Goal: Information Seeking & Learning: Learn about a topic

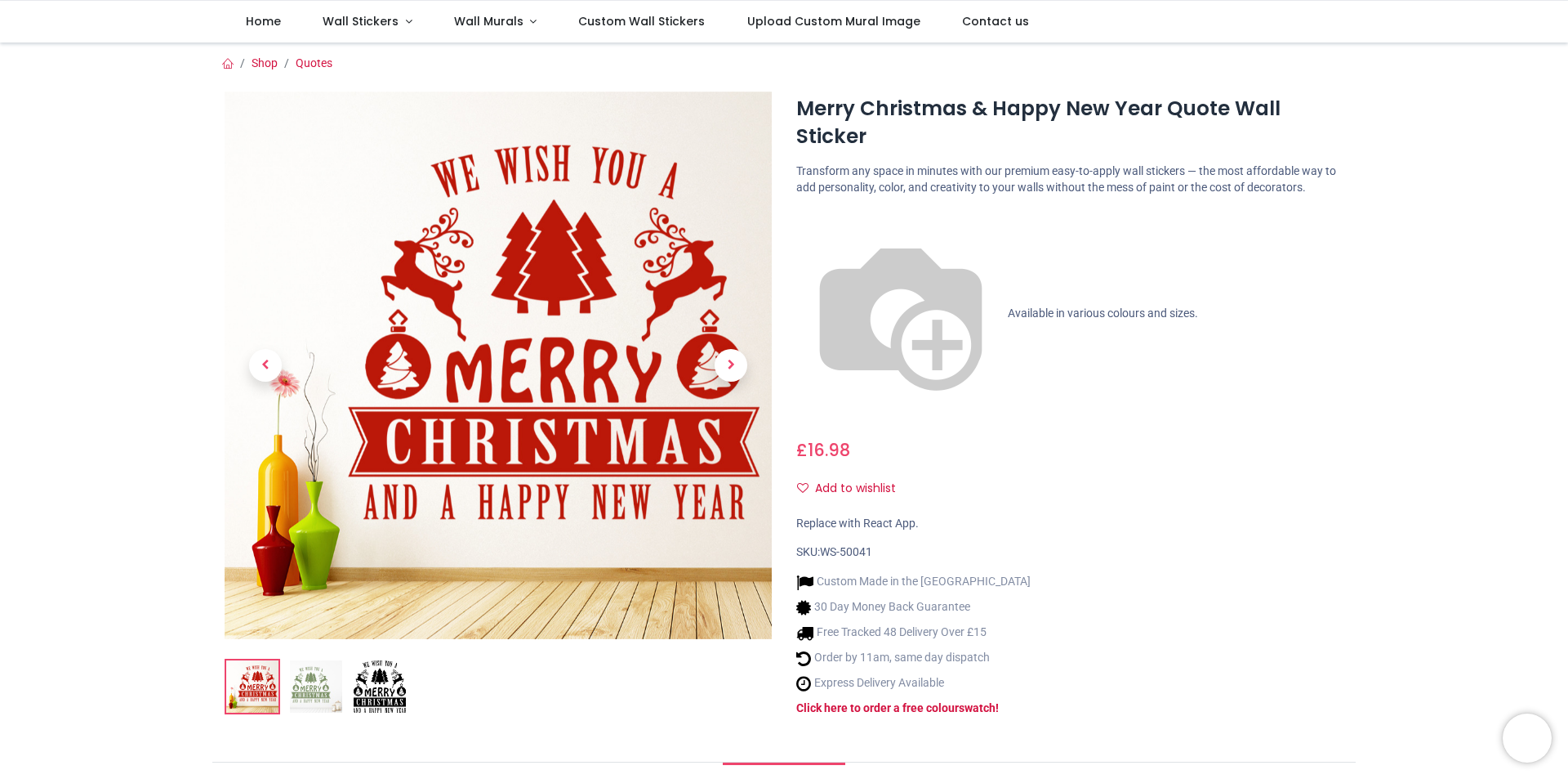
scroll to position [245, 0]
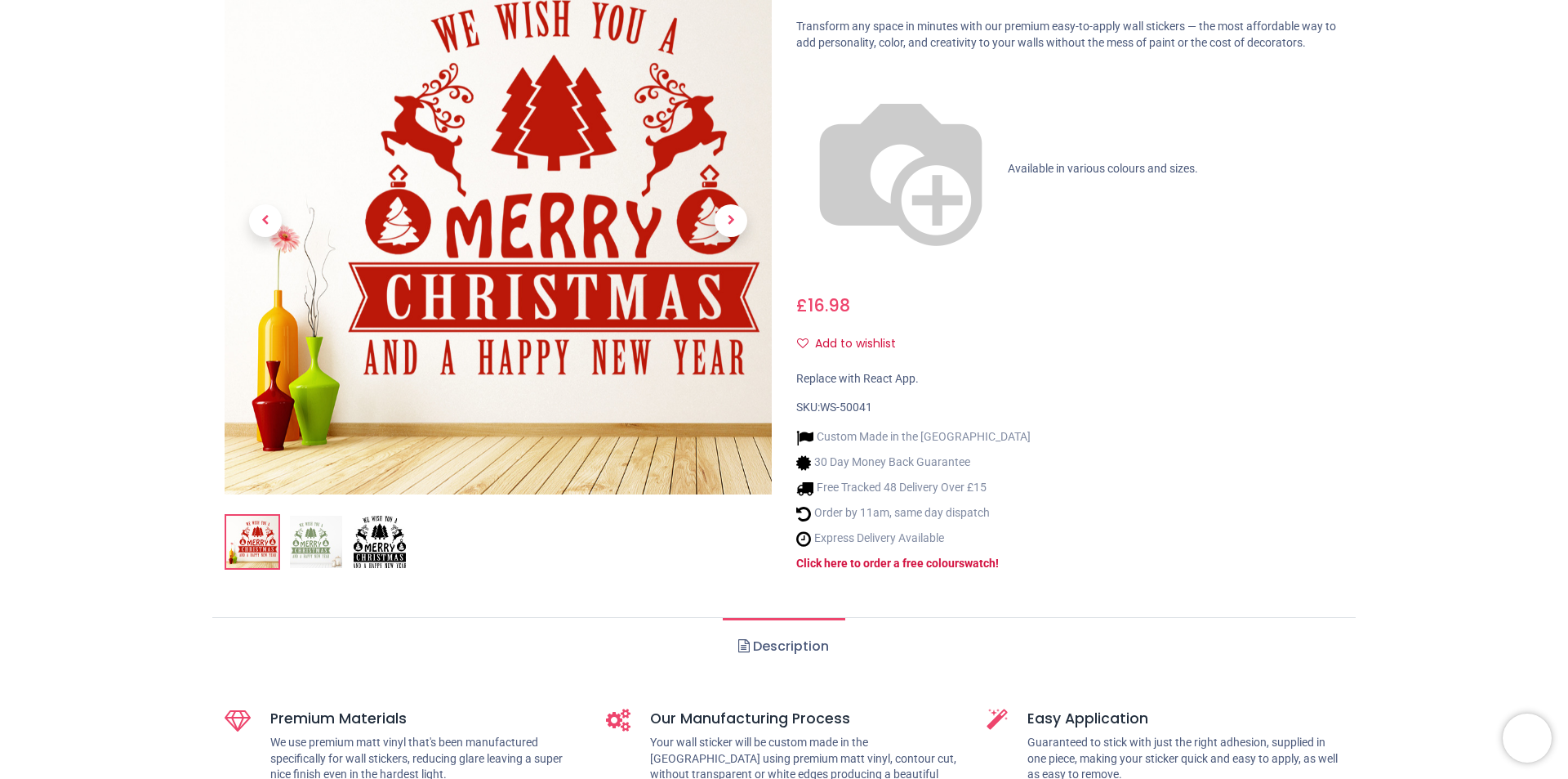
click at [370, 530] on img at bounding box center [380, 541] width 52 height 52
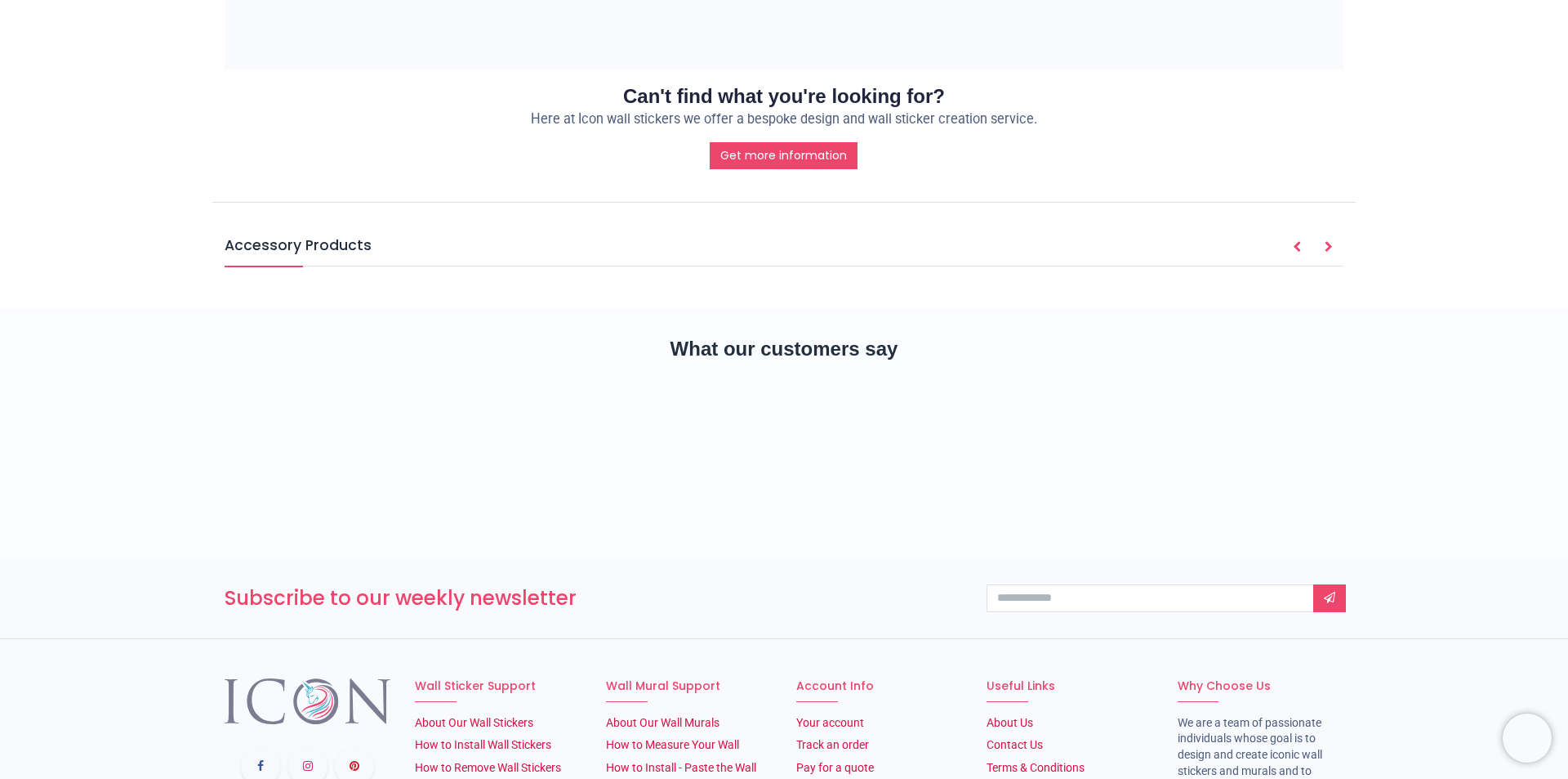
scroll to position [2118, 0]
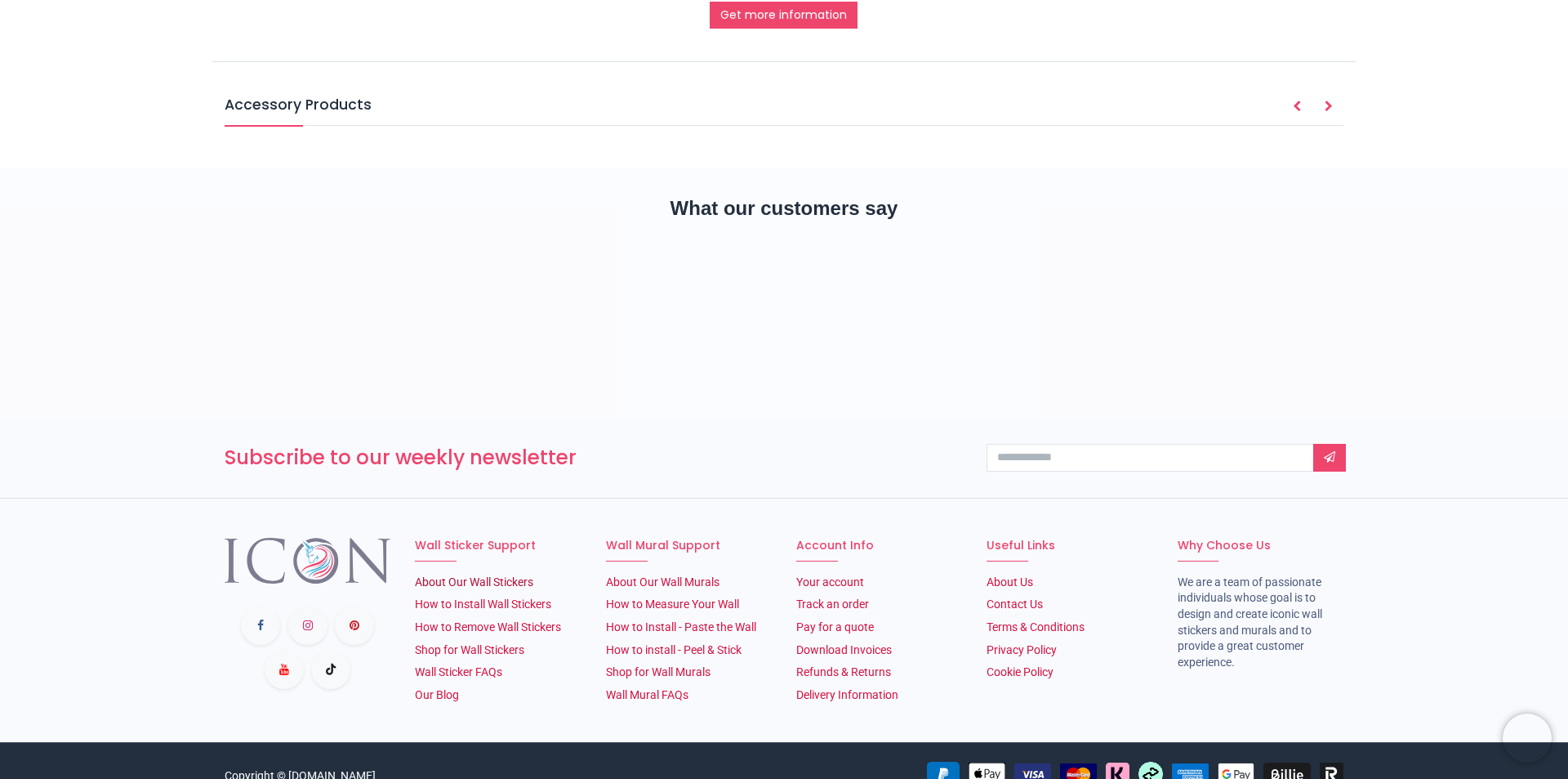
click at [495, 575] on link "About Our Wall Stickers" at bounding box center [474, 581] width 118 height 13
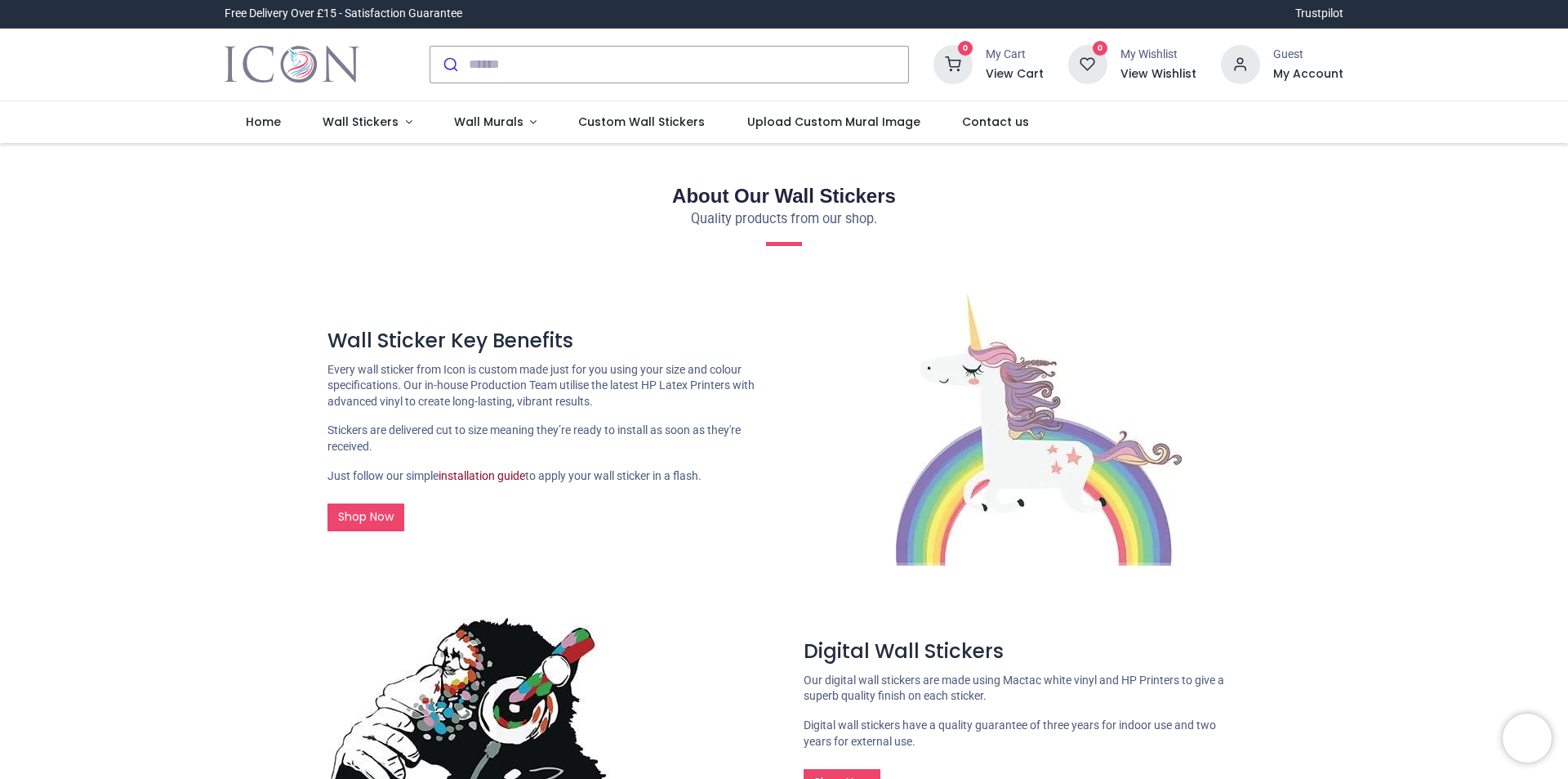
click at [475, 478] on link "installation guide" at bounding box center [481, 474] width 86 height 13
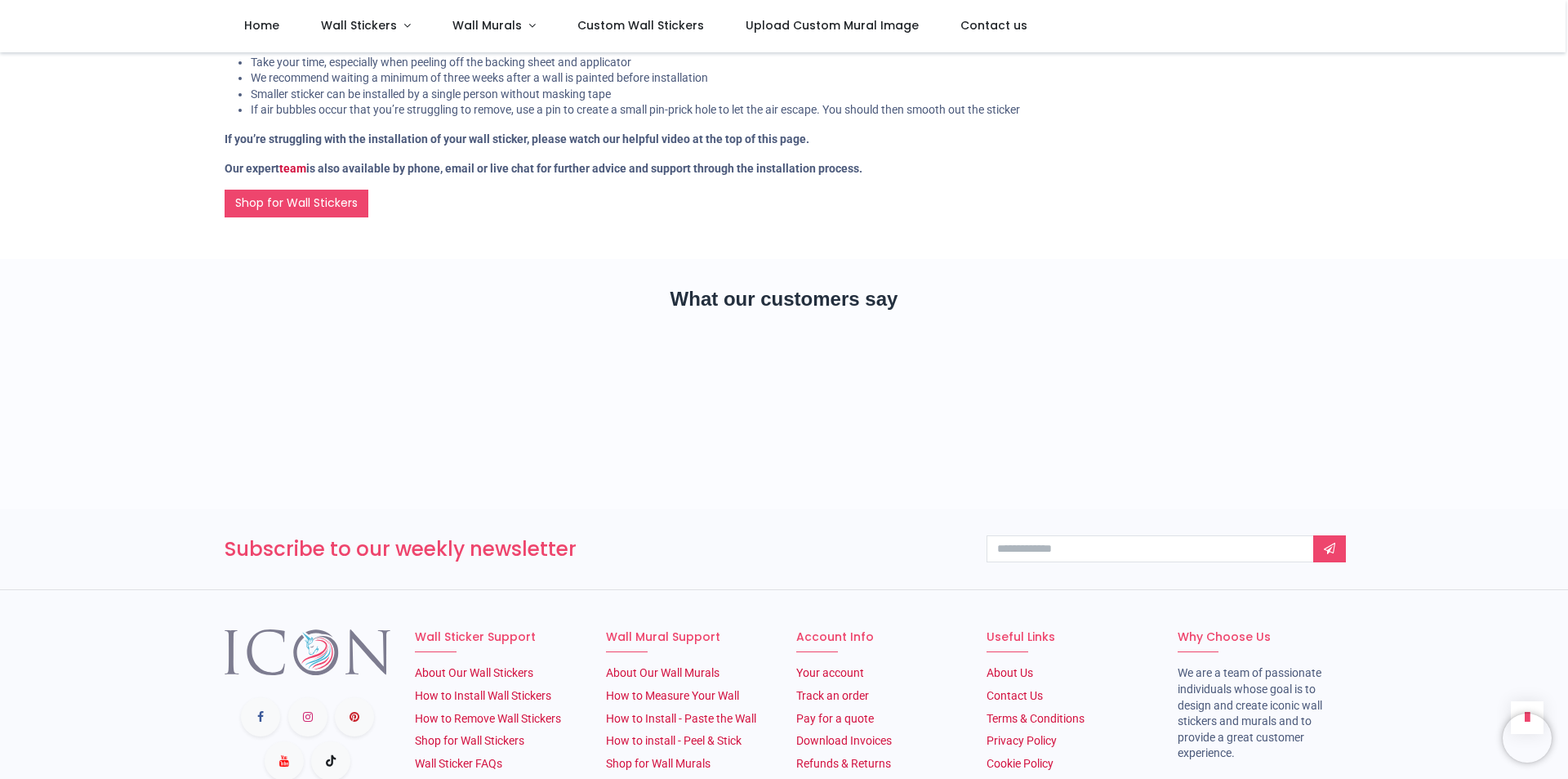
scroll to position [2901, 0]
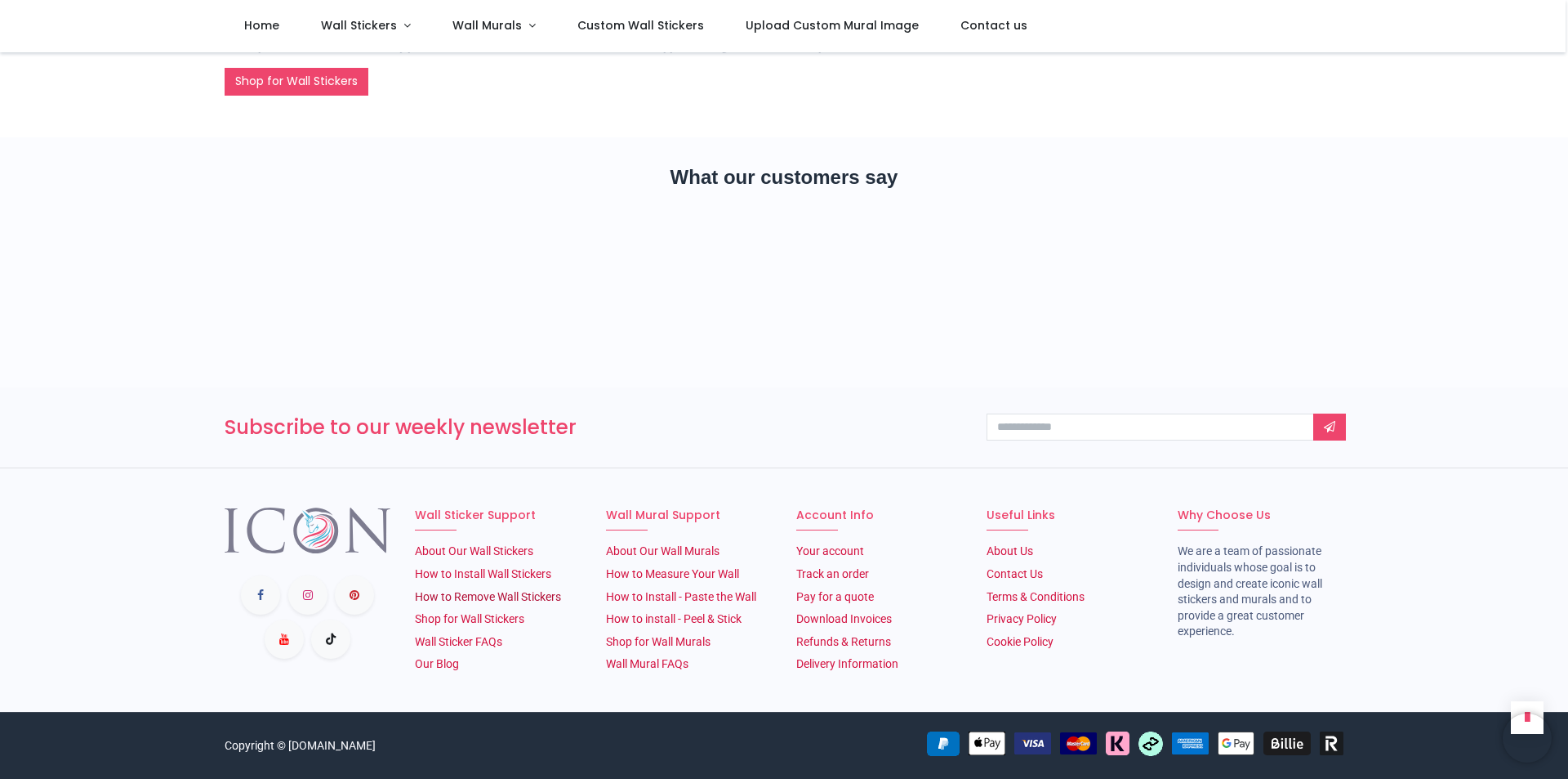
click at [495, 599] on link "How to Remove Wall Stickers" at bounding box center [488, 596] width 146 height 13
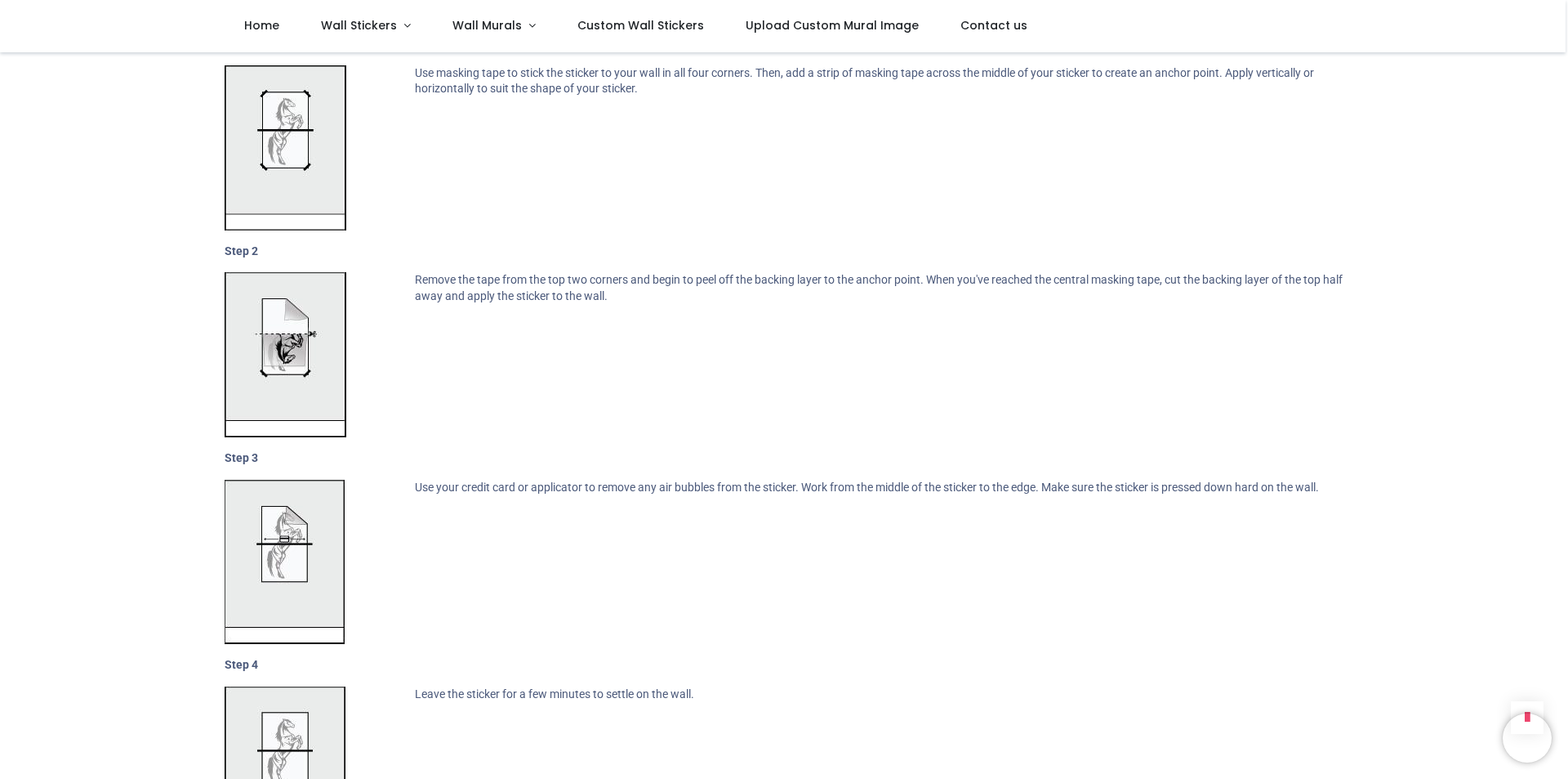
scroll to position [1348, 0]
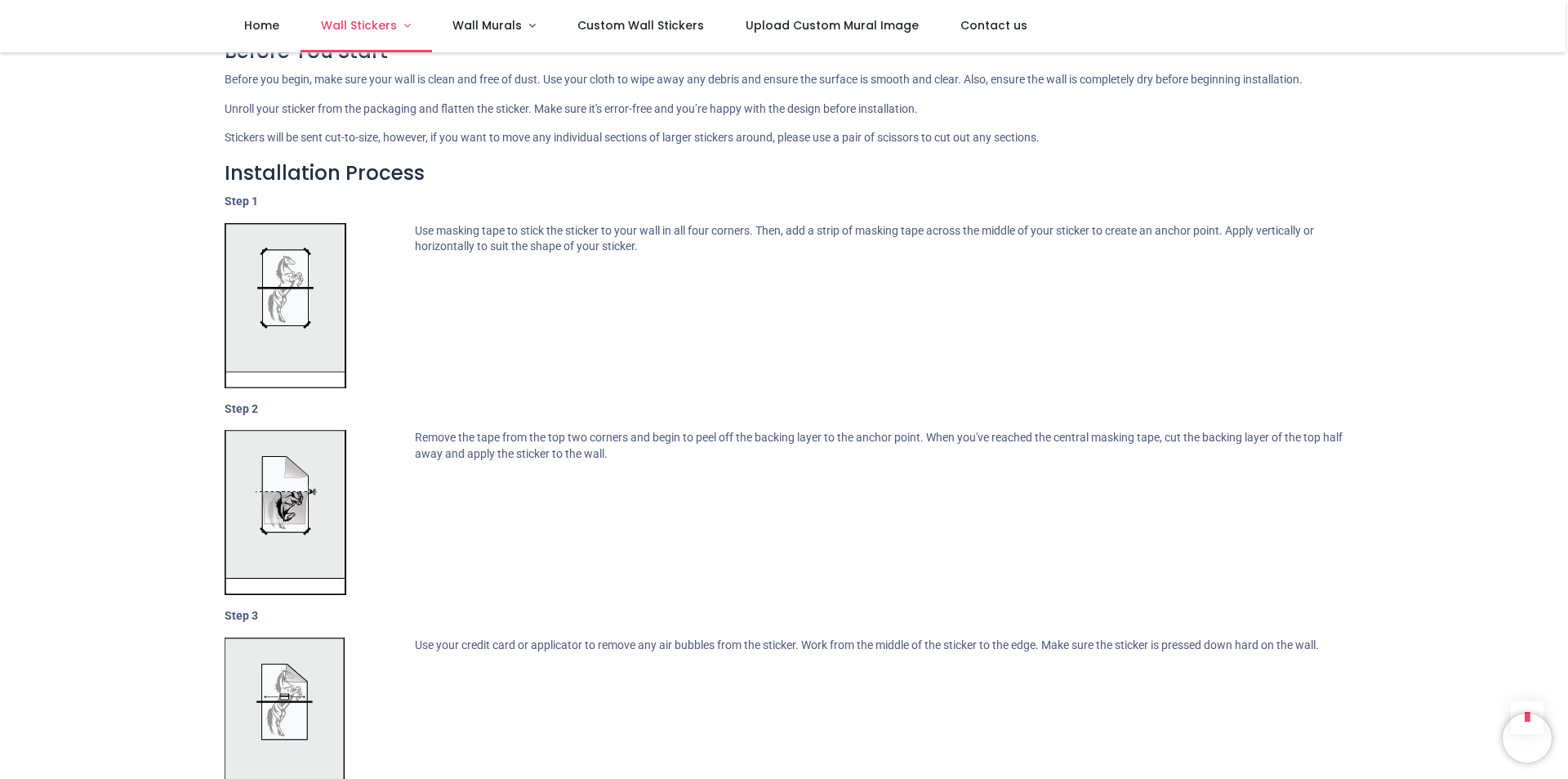
click at [369, 23] on span "Wall Stickers" at bounding box center [359, 25] width 76 height 16
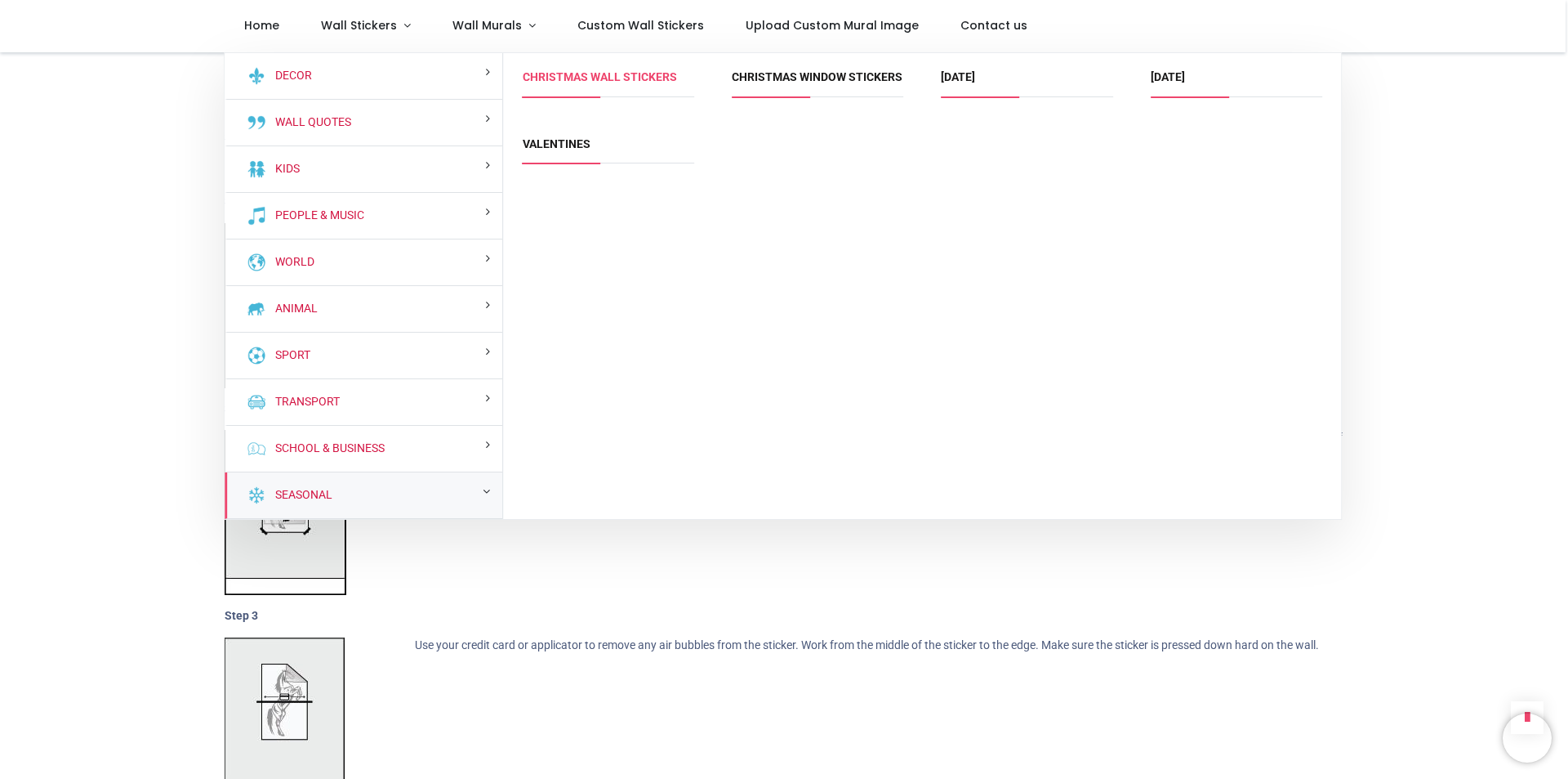
click at [592, 77] on link "Christmas Wall Stickers" at bounding box center [599, 76] width 154 height 13
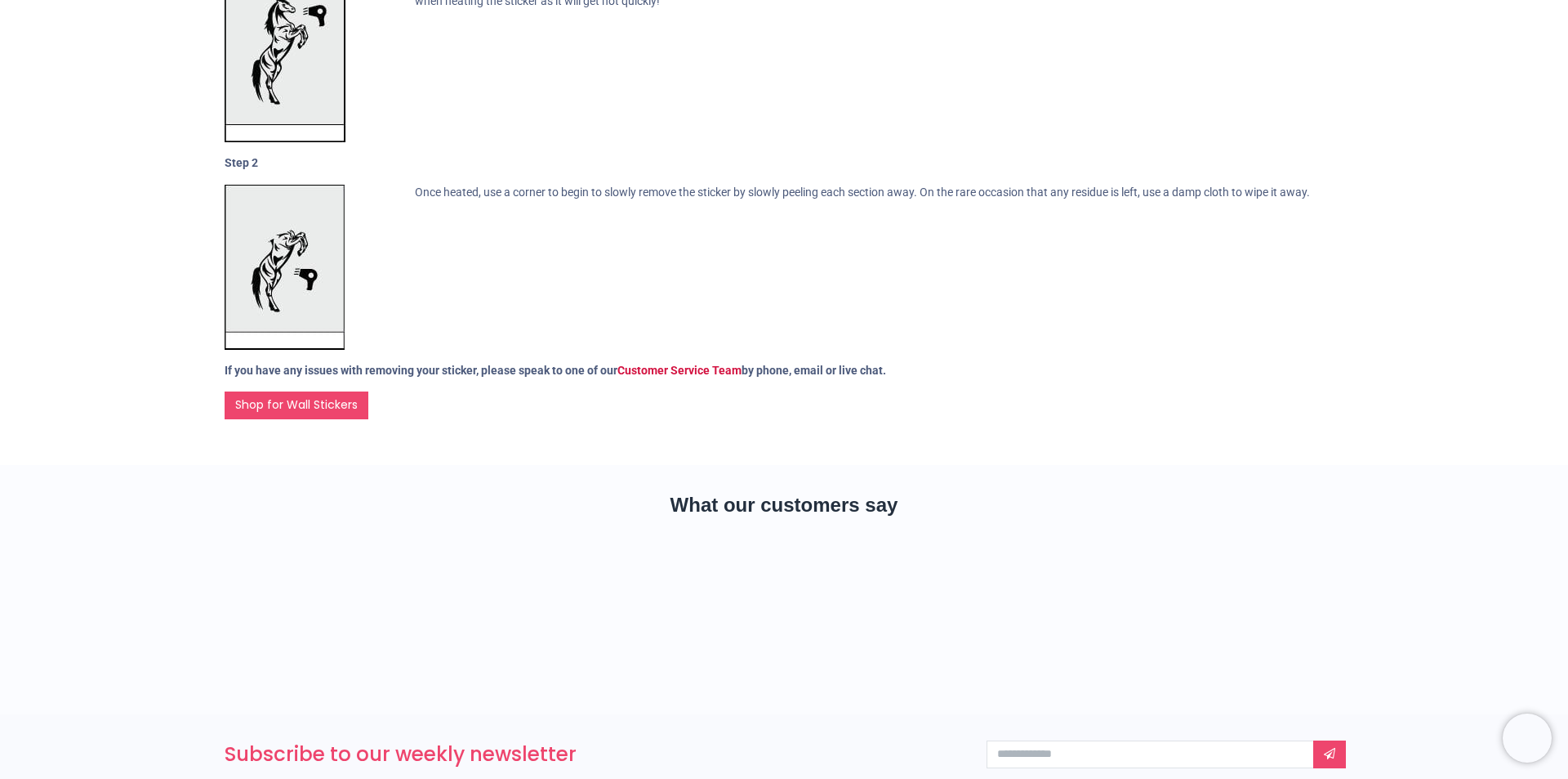
scroll to position [61, 0]
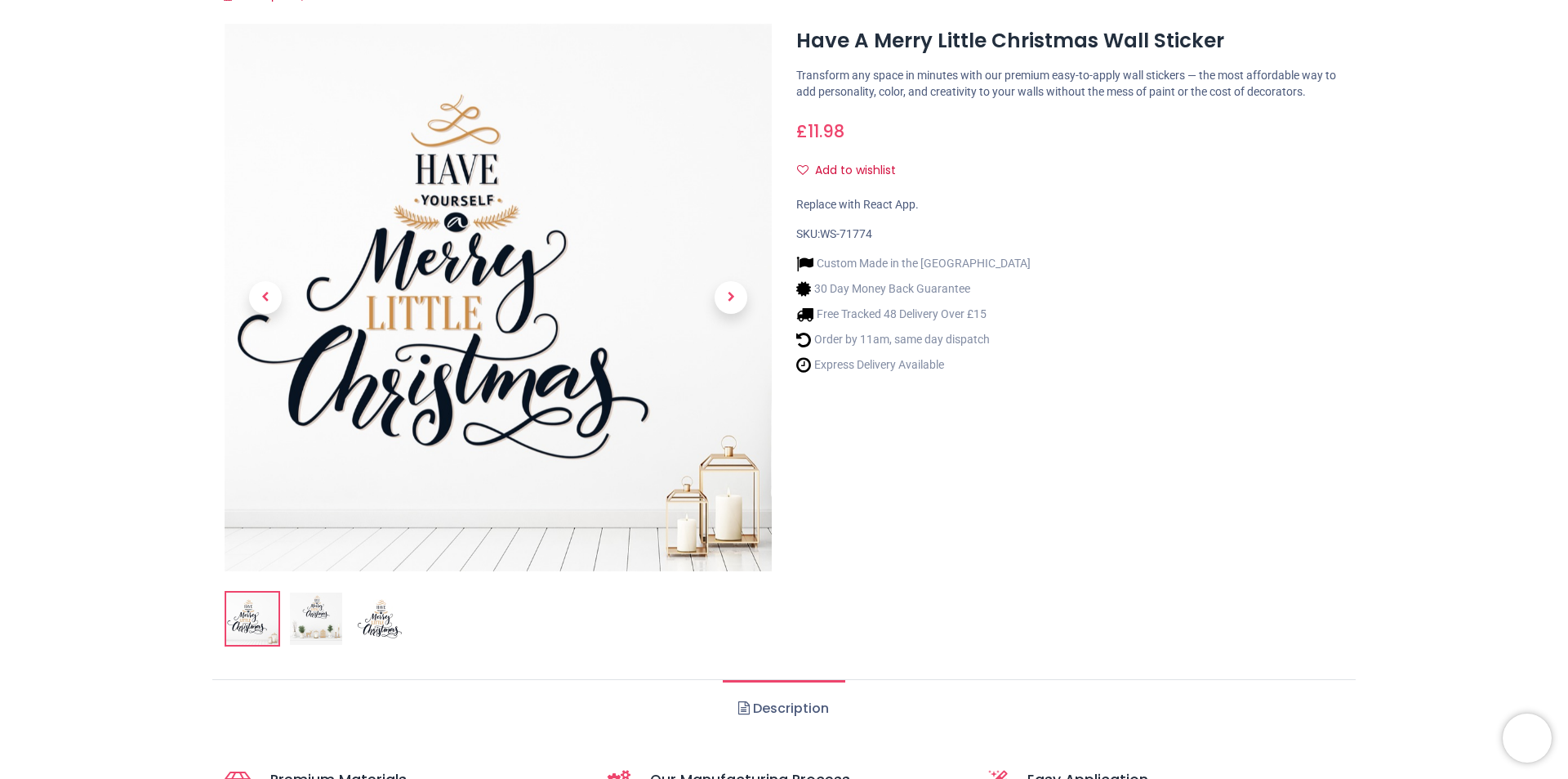
scroll to position [163, 0]
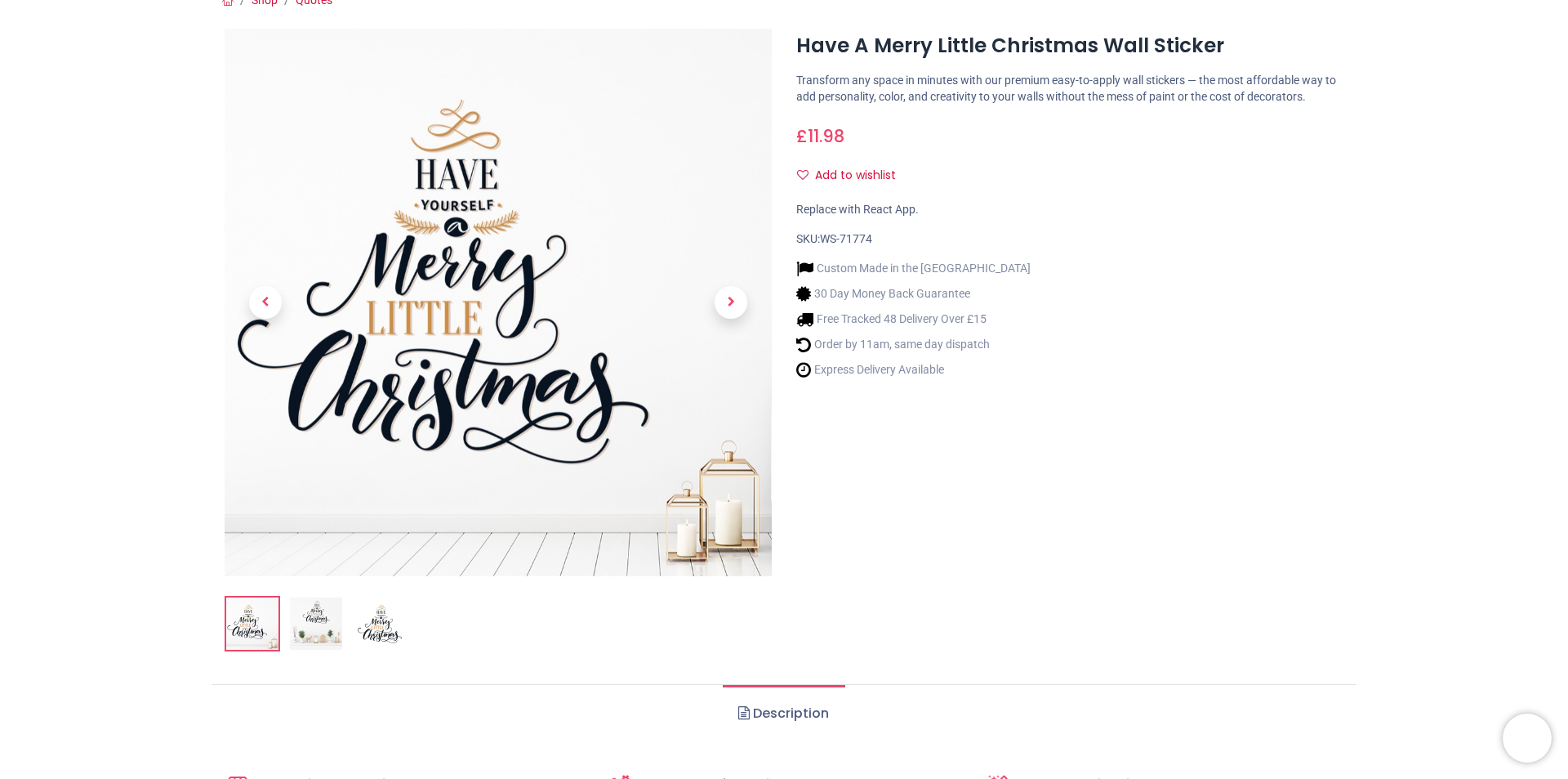
click at [321, 624] on img at bounding box center [316, 624] width 52 height 52
click at [321, 622] on img at bounding box center [316, 624] width 52 height 52
click at [375, 627] on img at bounding box center [380, 624] width 52 height 52
click at [311, 620] on img at bounding box center [316, 624] width 52 height 52
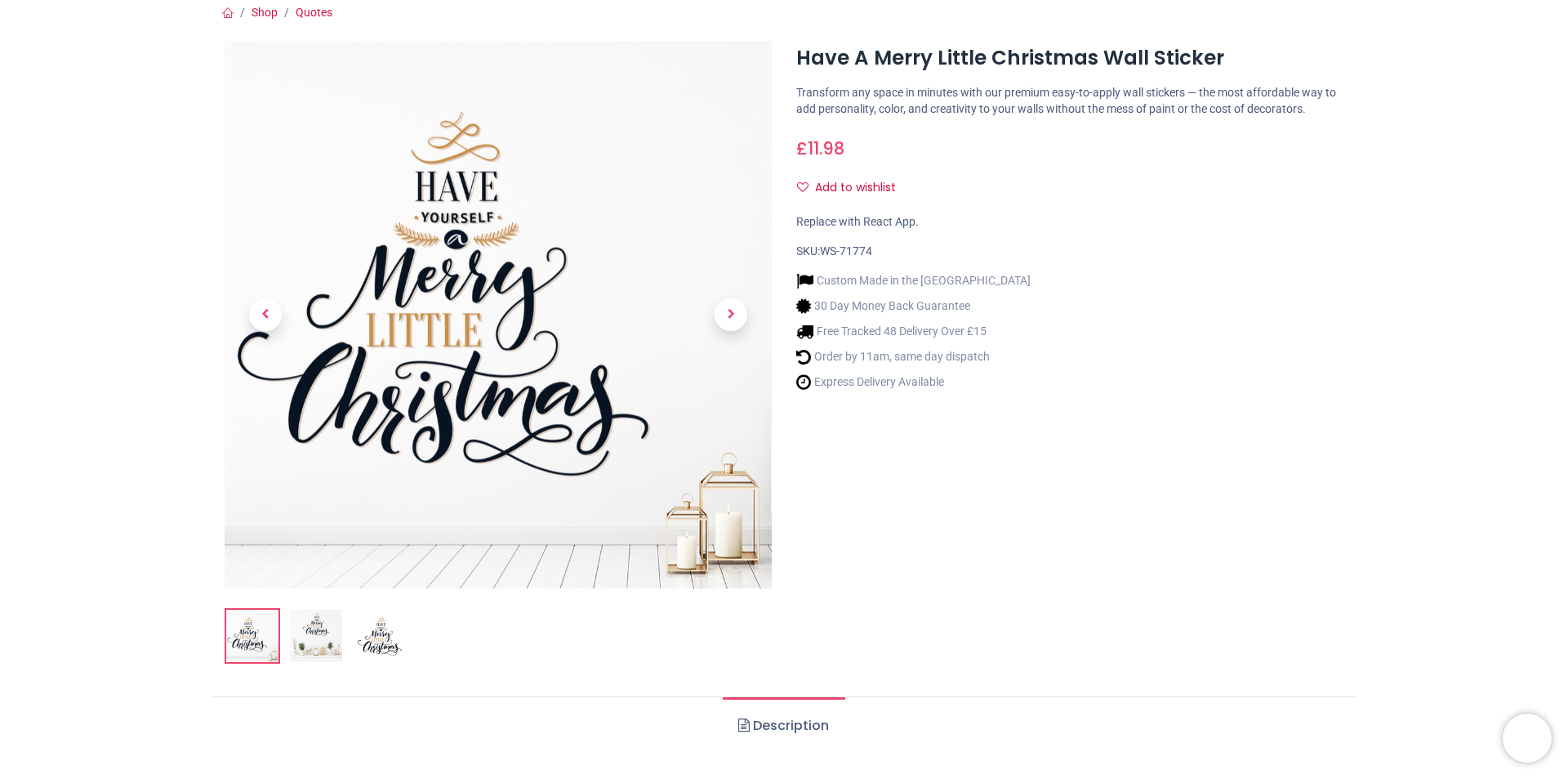
scroll to position [245, 0]
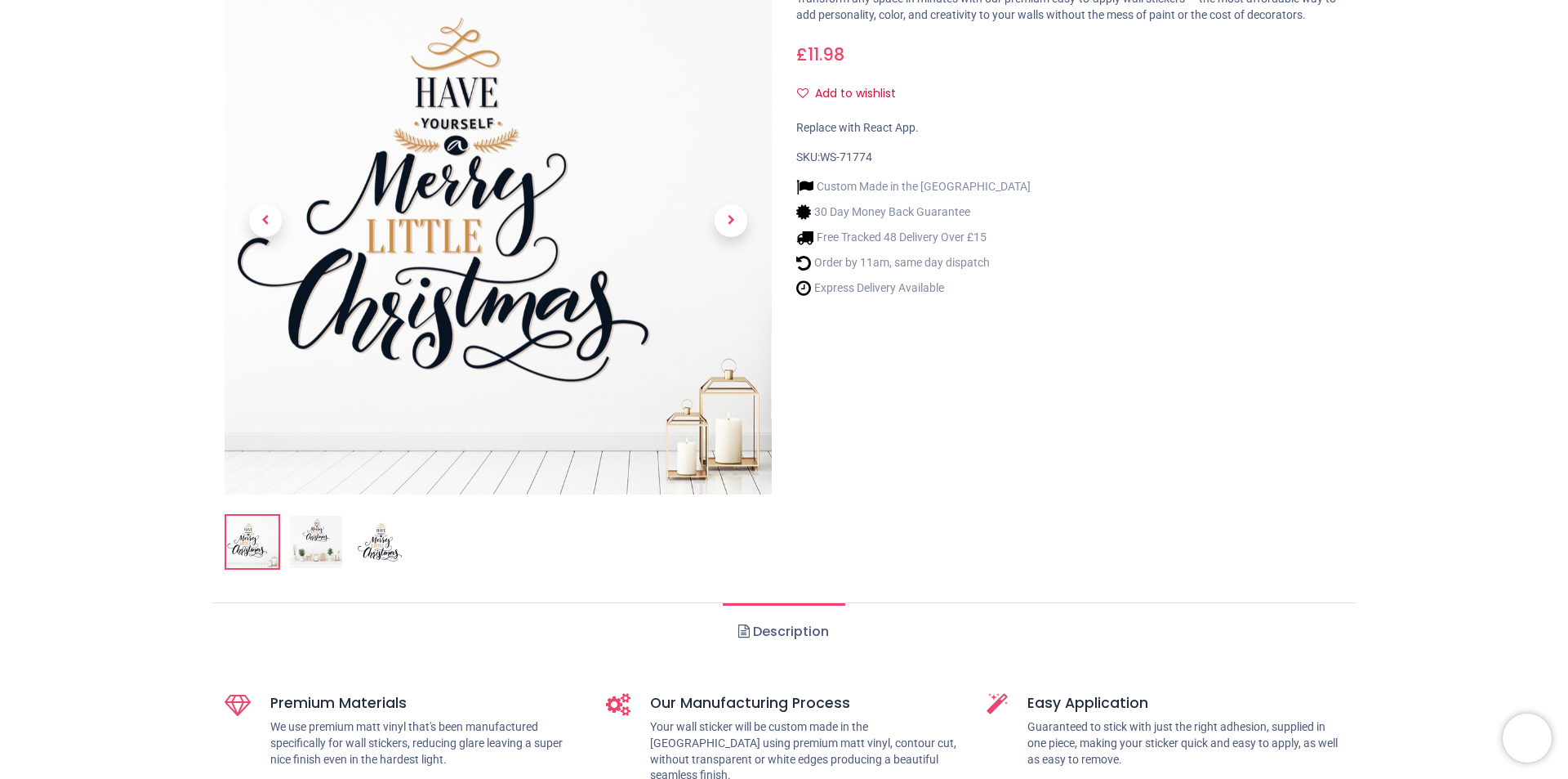
click at [314, 552] on img at bounding box center [316, 541] width 52 height 52
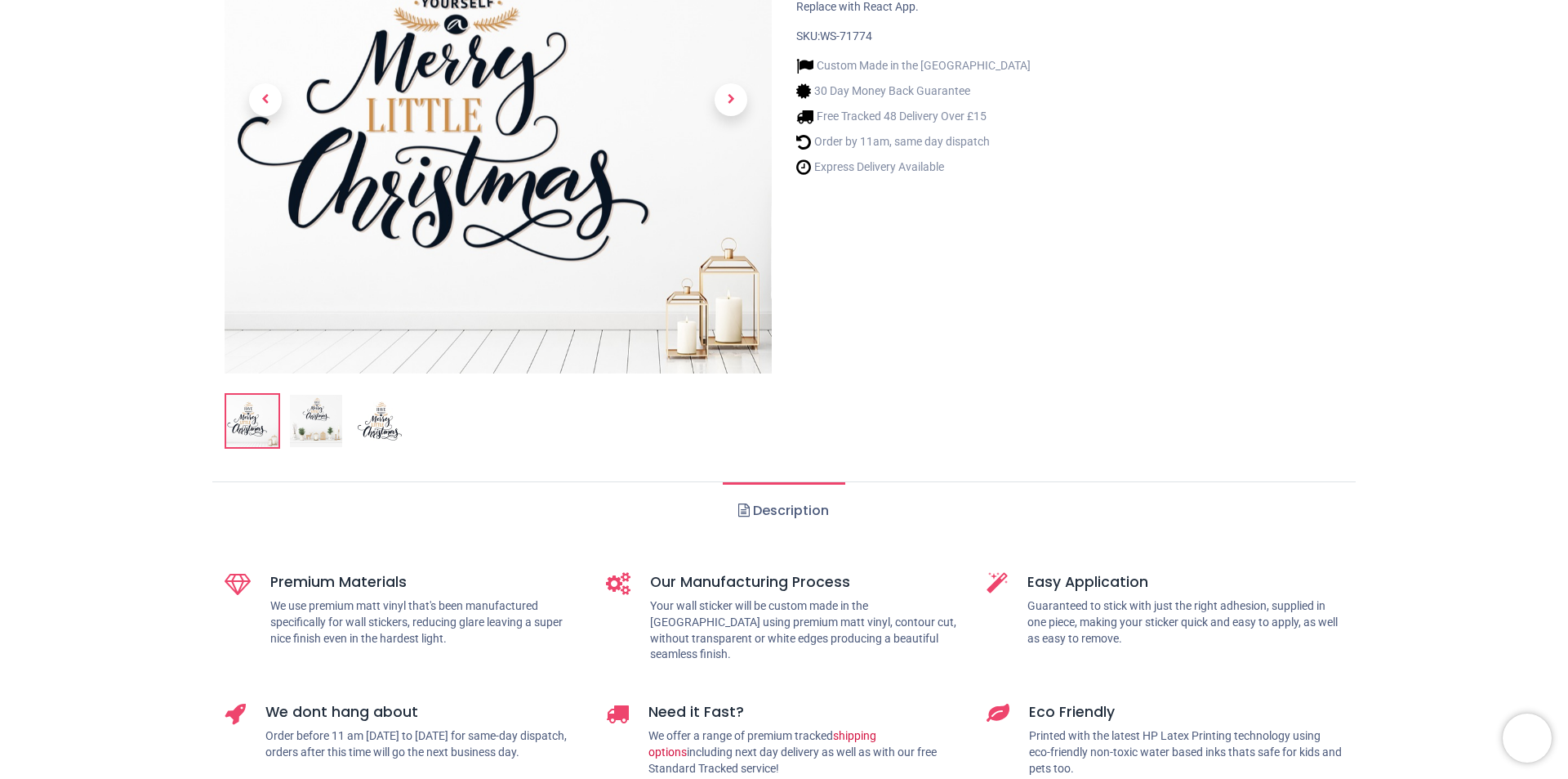
scroll to position [572, 0]
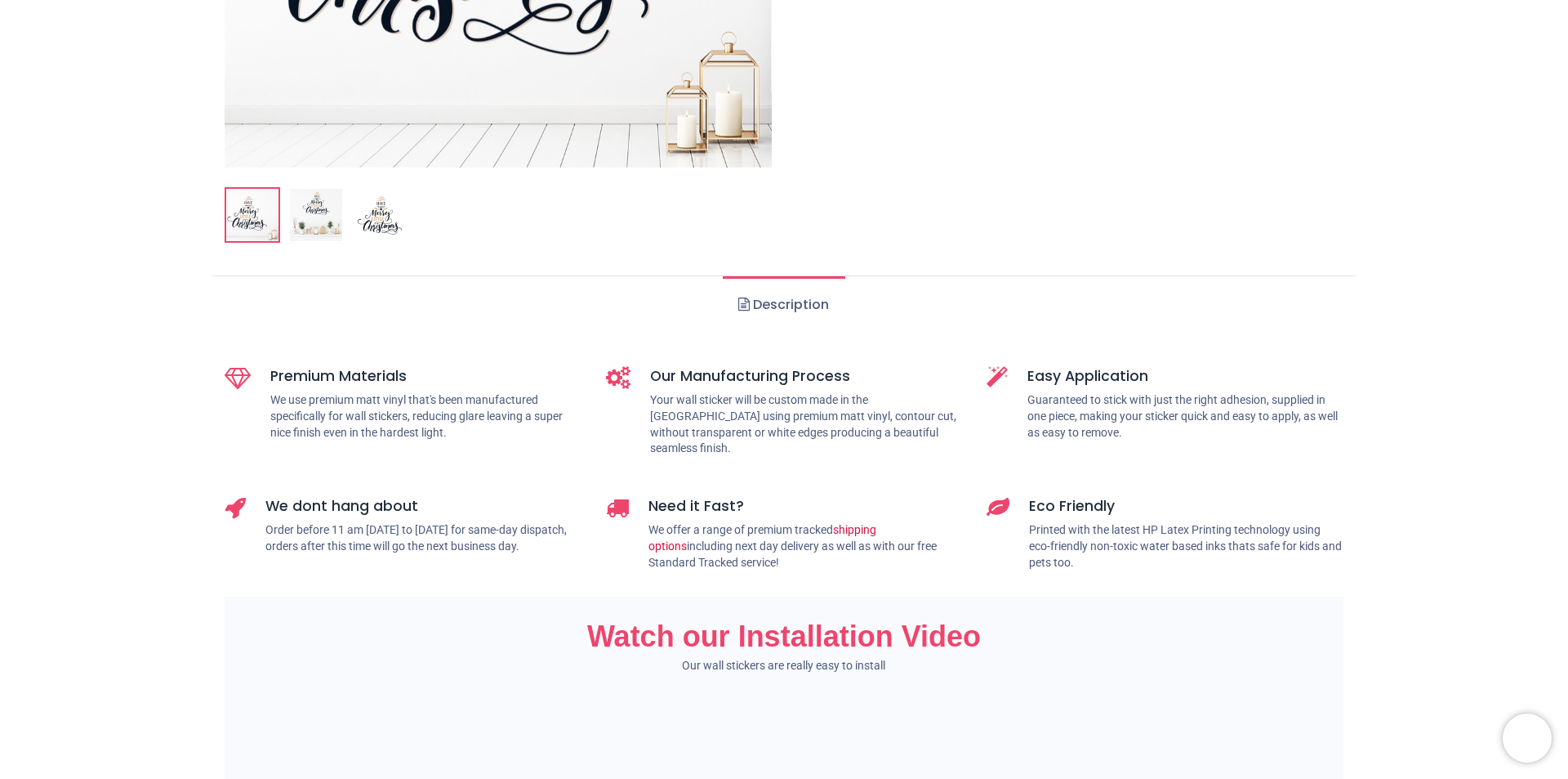
click at [800, 305] on link "Description" at bounding box center [783, 305] width 121 height 57
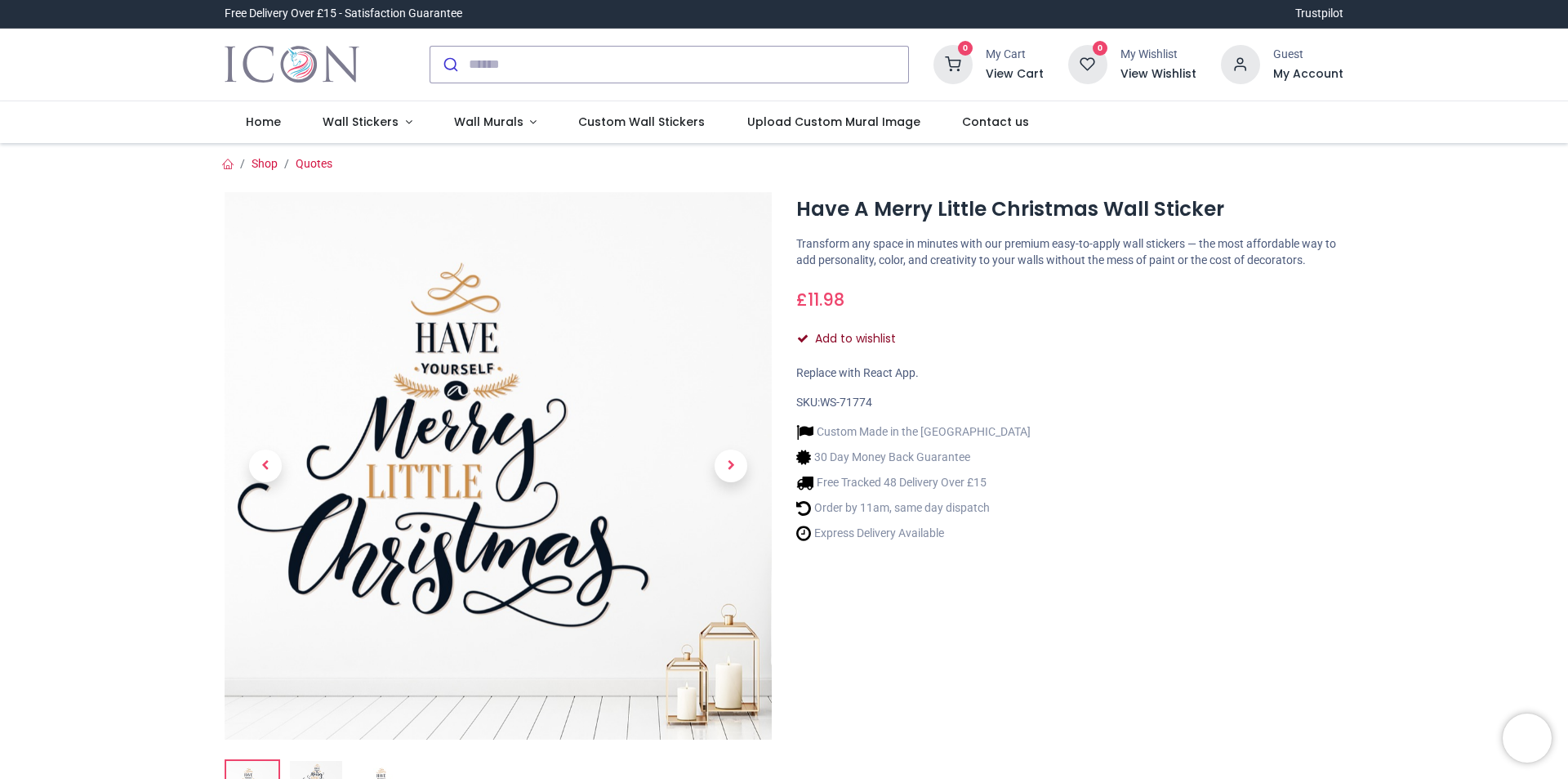
click at [851, 335] on button "Add to wishlist" at bounding box center [852, 339] width 113 height 28
